Goal: Find specific page/section: Find specific page/section

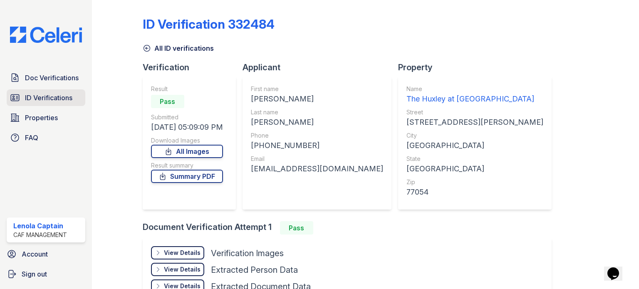
click at [29, 102] on span "ID Verifications" at bounding box center [48, 98] width 47 height 10
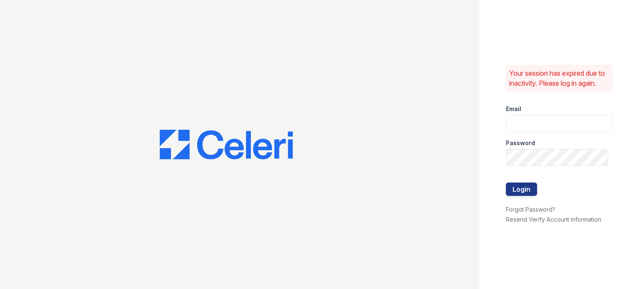
type input "[EMAIL_ADDRESS][DOMAIN_NAME]"
click at [516, 186] on button "Login" at bounding box center [521, 189] width 31 height 13
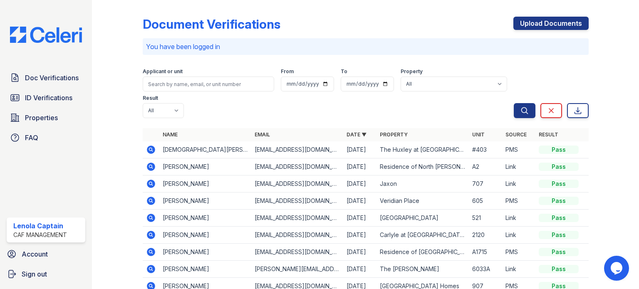
click at [36, 89] on div "Doc Verifications ID Verifications Properties FAQ" at bounding box center [45, 107] width 85 height 77
click at [37, 97] on span "ID Verifications" at bounding box center [48, 98] width 47 height 10
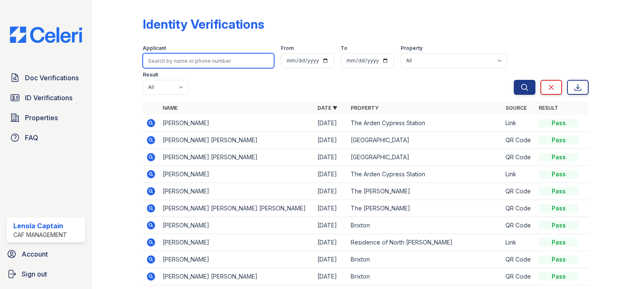
click at [229, 58] on input "search" at bounding box center [208, 60] width 131 height 15
type input "daiyan"
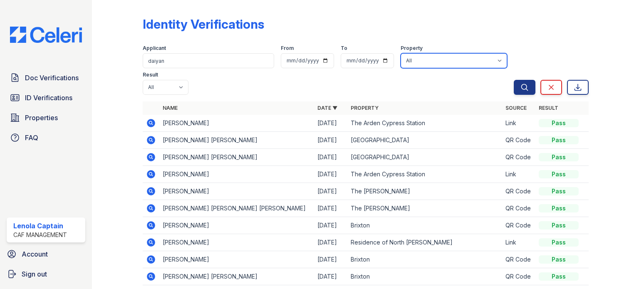
click at [482, 65] on select "All 2929 Wycliff 29 Fifty Artisan Park Apartments Autumn Creek Apartments Avalo…" at bounding box center [454, 60] width 106 height 15
select select "4710"
click at [401, 53] on select "All 2929 Wycliff 29 Fifty Artisan Park Apartments Autumn Creek Apartments Avalo…" at bounding box center [454, 60] width 106 height 15
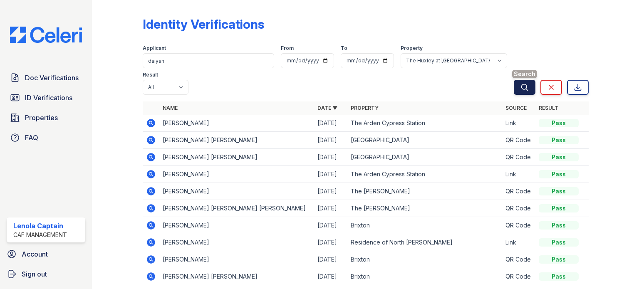
click at [525, 89] on button "Search" at bounding box center [525, 87] width 22 height 15
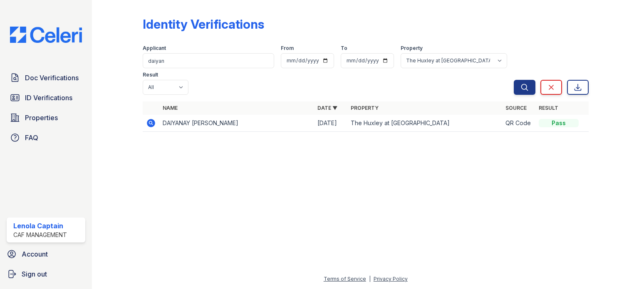
click at [383, 35] on div "Identity Verifications" at bounding box center [366, 28] width 446 height 22
click at [57, 71] on link "Doc Verifications" at bounding box center [46, 77] width 79 height 17
